Goal: Find specific page/section: Find specific page/section

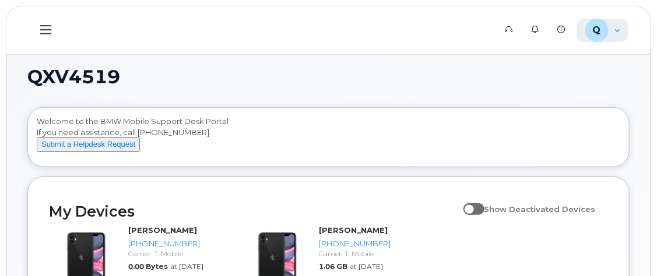
click at [614, 33] on div "Q QXV4519 Employee" at bounding box center [603, 30] width 52 height 23
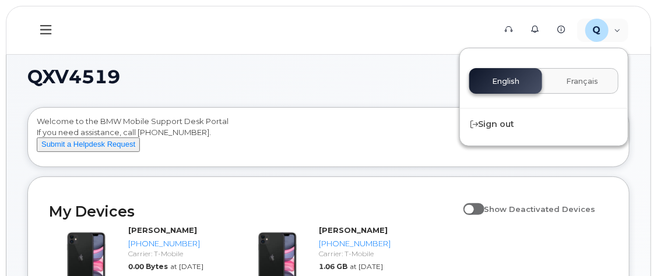
click at [314, 71] on h1 "QXV4519" at bounding box center [325, 77] width 596 height 19
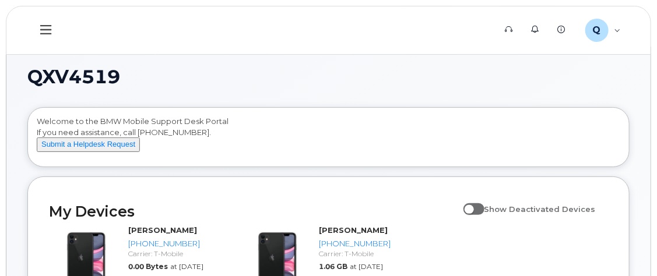
click at [41, 31] on icon at bounding box center [45, 29] width 11 height 13
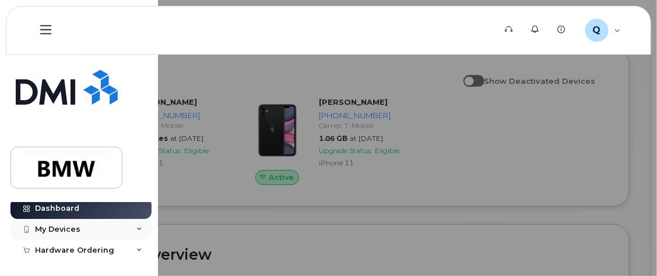
scroll to position [4, 0]
click at [132, 213] on link "Dashboard" at bounding box center [80, 209] width 141 height 21
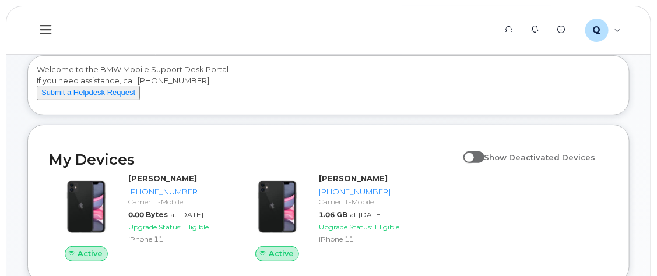
scroll to position [54, 0]
